Goal: Navigation & Orientation: Find specific page/section

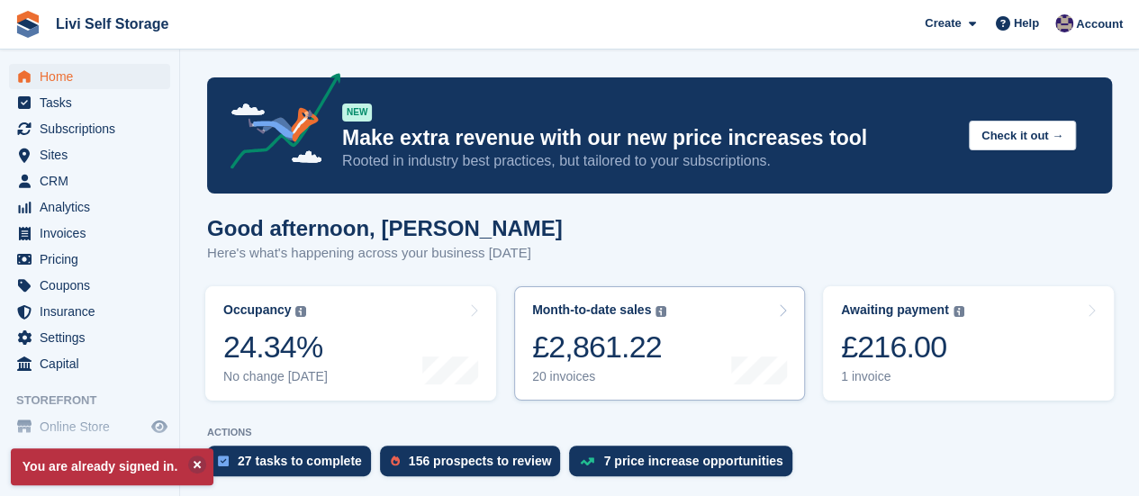
click at [560, 373] on div "20 invoices" at bounding box center [599, 376] width 134 height 15
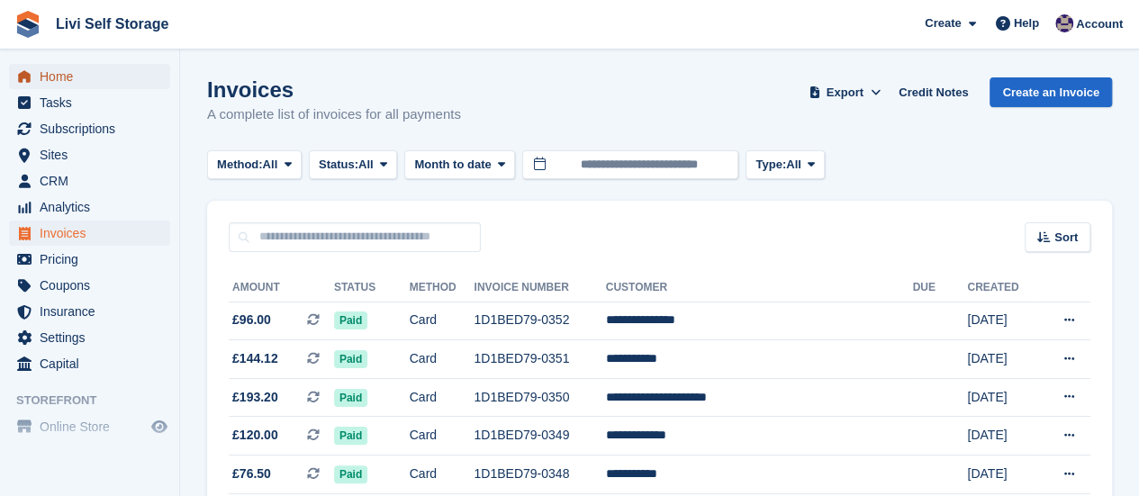
click at [59, 80] on span "Home" at bounding box center [94, 76] width 108 height 25
